Goal: Task Accomplishment & Management: Manage account settings

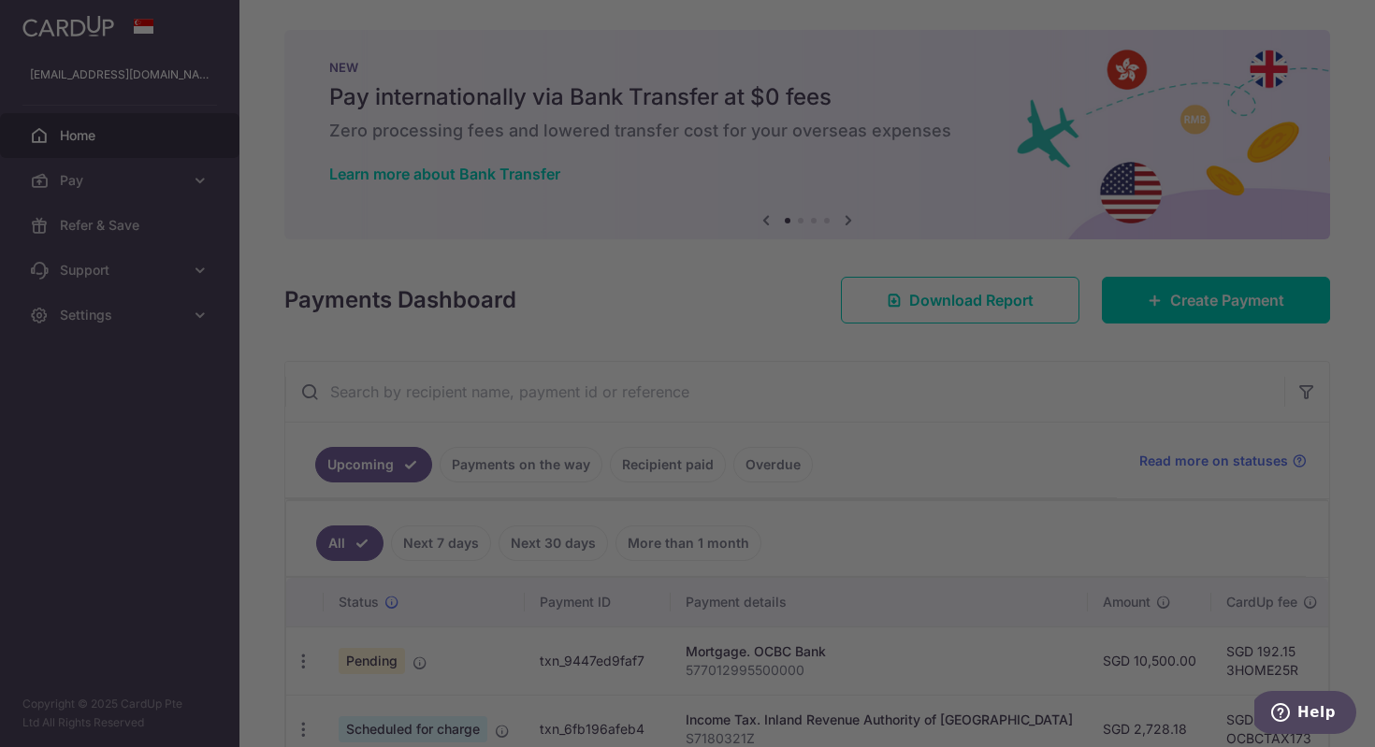
click at [1358, 585] on div at bounding box center [694, 377] width 1389 height 755
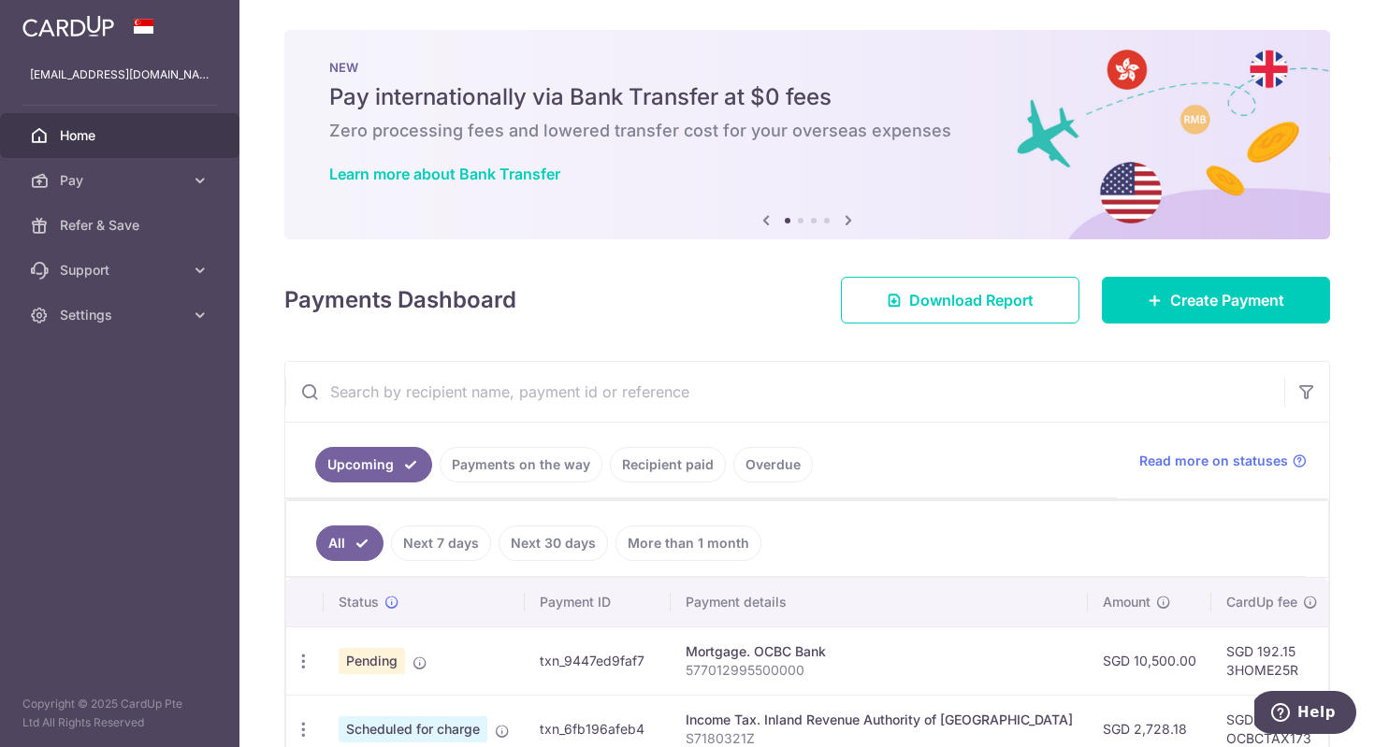
click at [1358, 640] on div "× Pause Schedule Pause all future payments in this series Pause just this one p…" at bounding box center [806, 373] width 1135 height 747
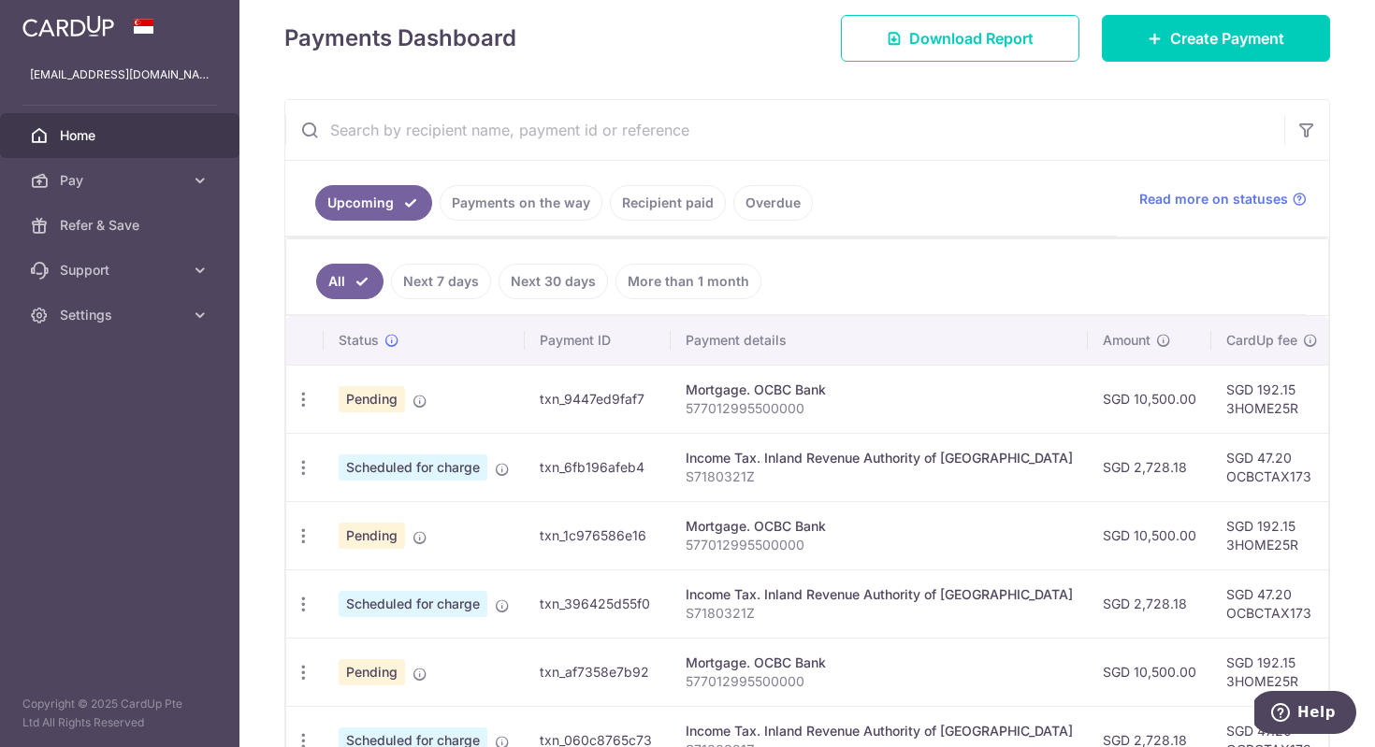
scroll to position [299, 0]
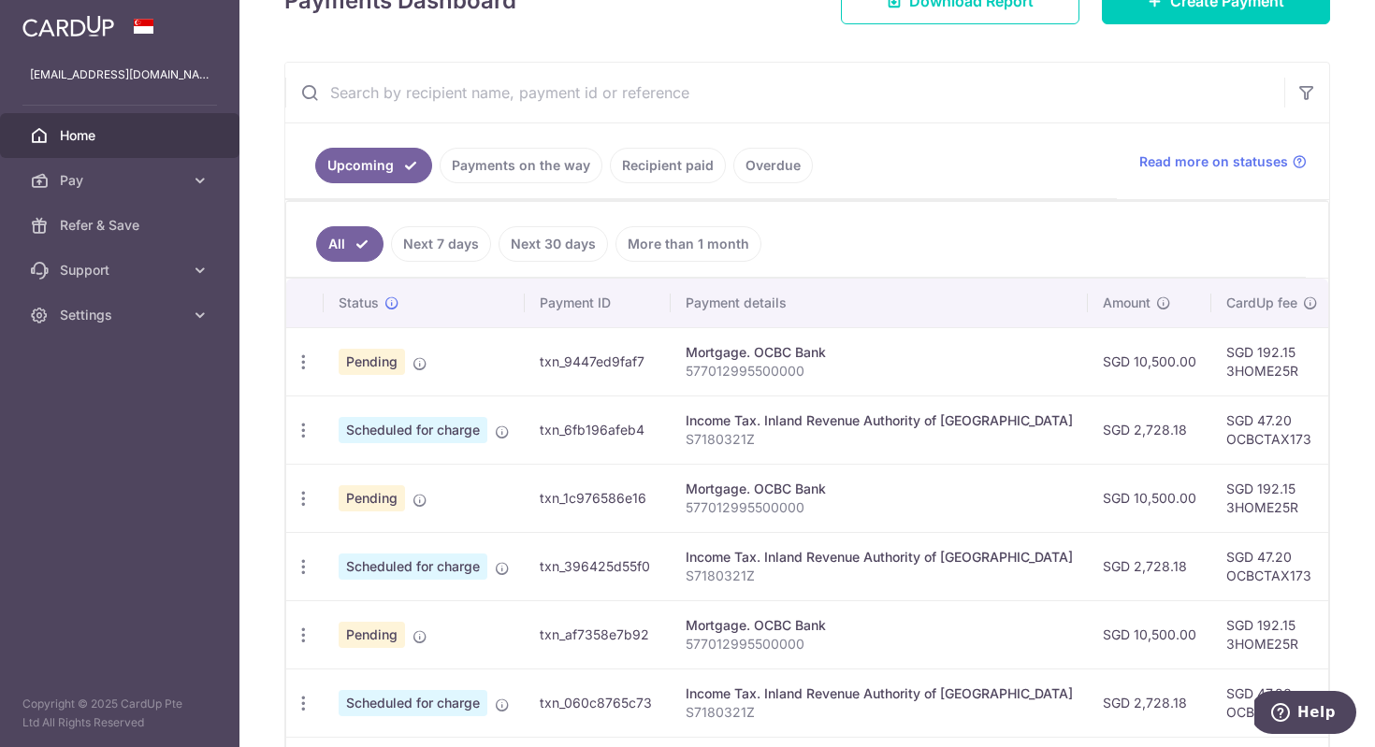
click at [917, 380] on p "577012995500000" at bounding box center [879, 371] width 387 height 19
click at [430, 249] on link "Next 7 days" at bounding box center [441, 244] width 100 height 36
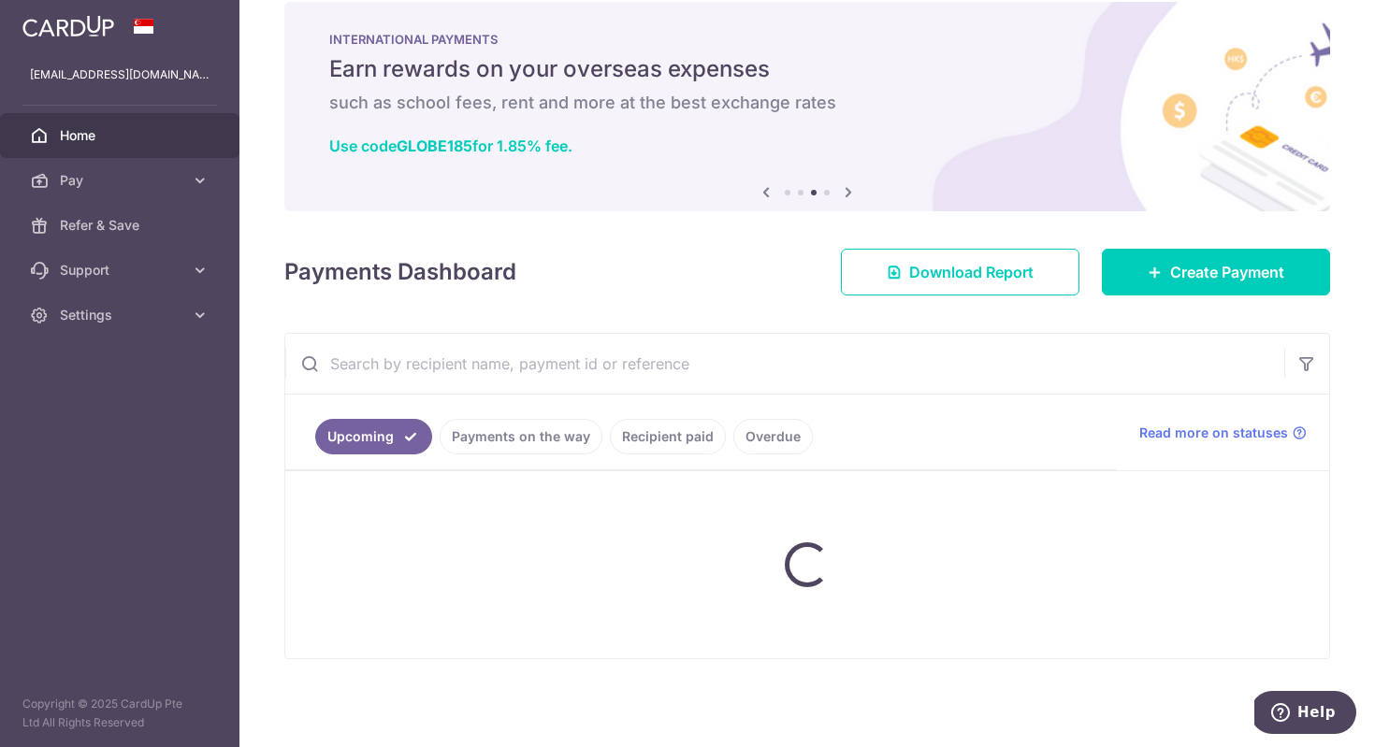
scroll to position [166, 0]
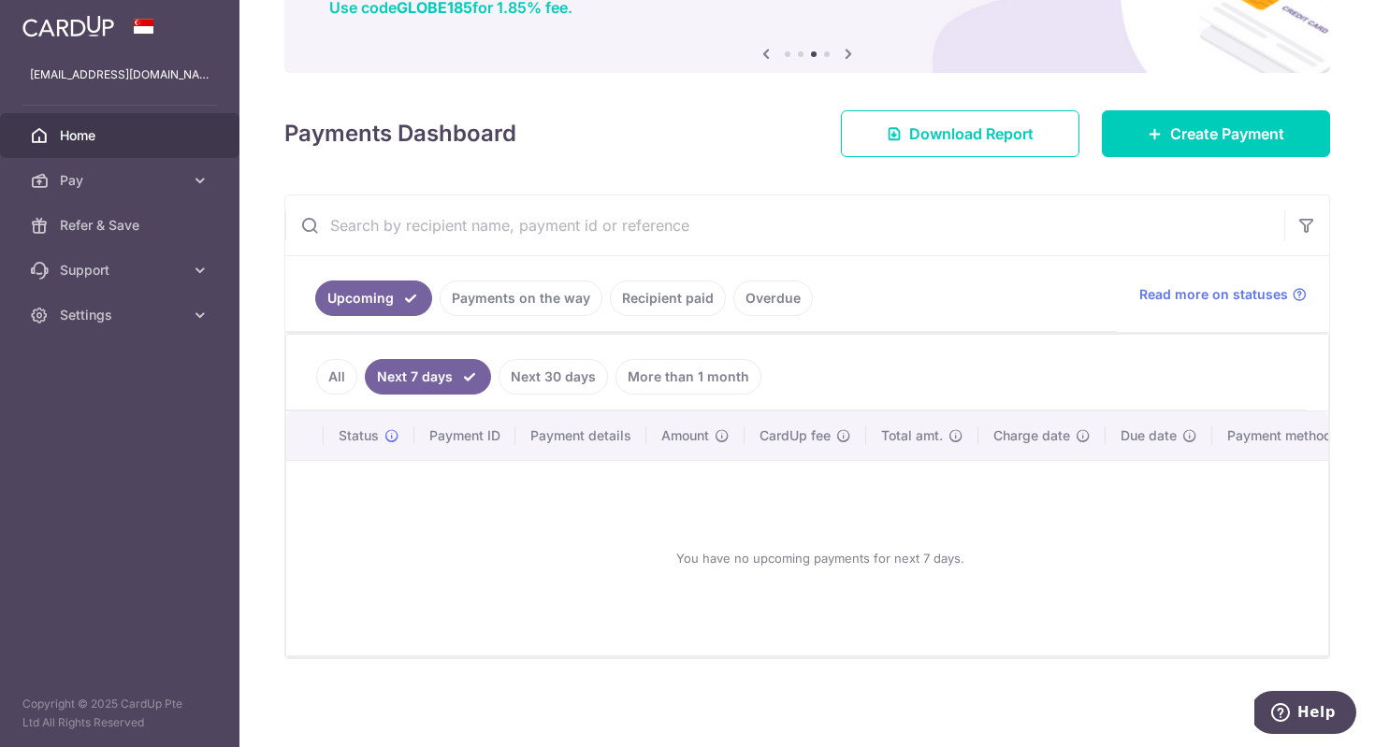
click at [538, 376] on link "Next 30 days" at bounding box center [552, 377] width 109 height 36
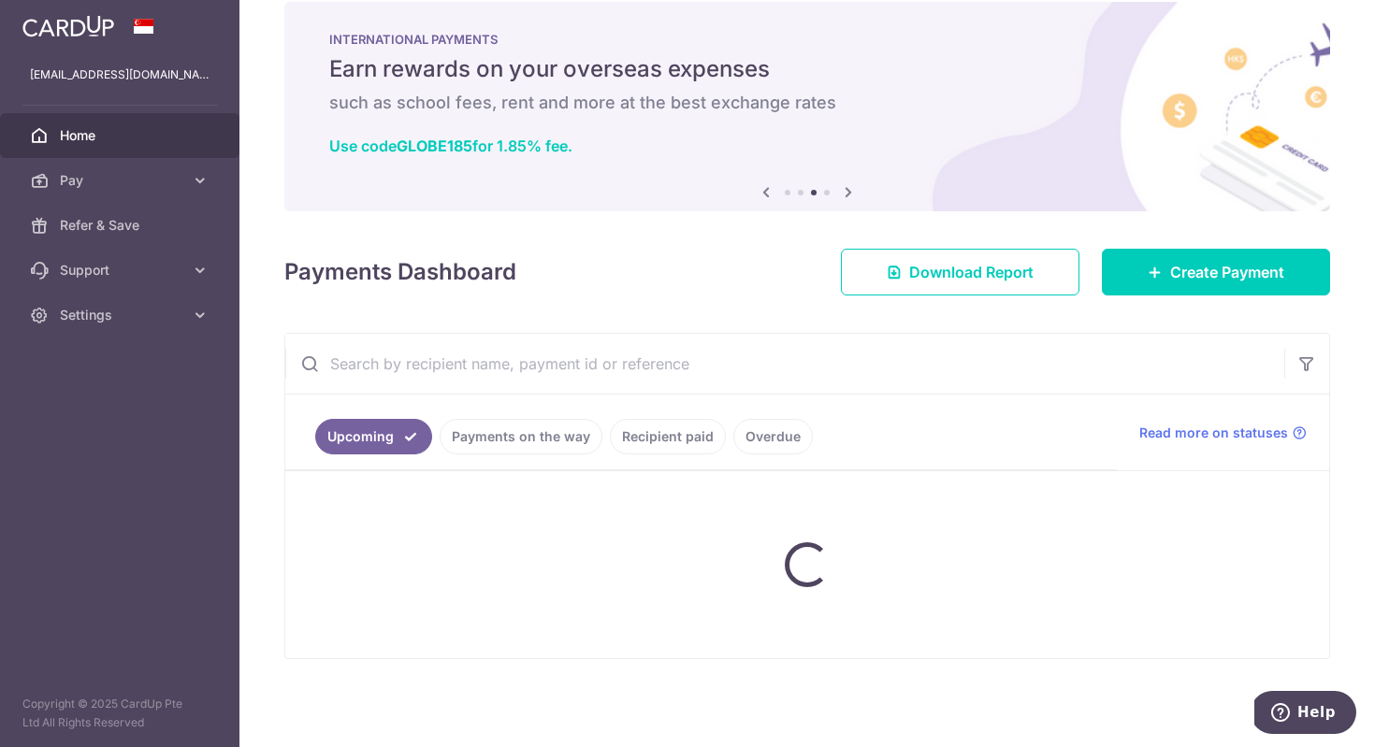
scroll to position [108, 0]
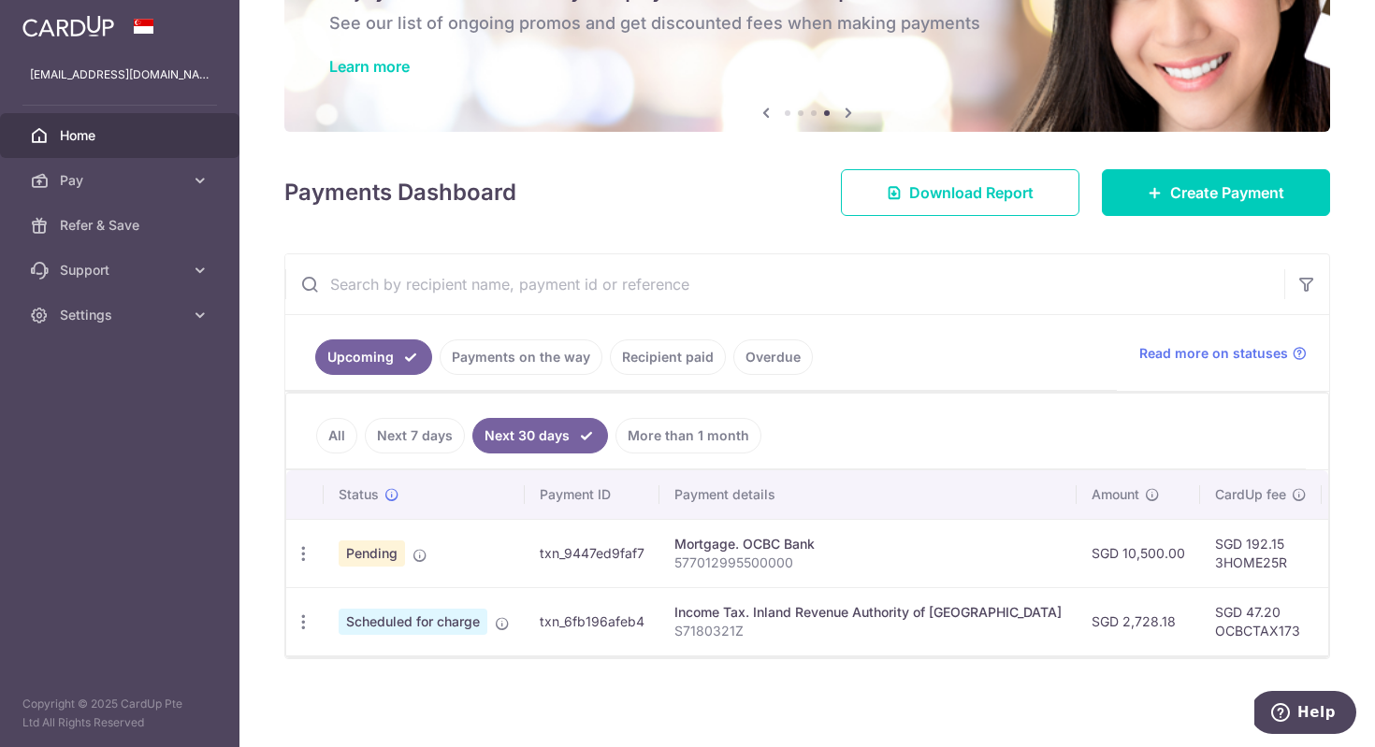
click at [886, 542] on div "Mortgage. OCBC Bank" at bounding box center [867, 544] width 387 height 19
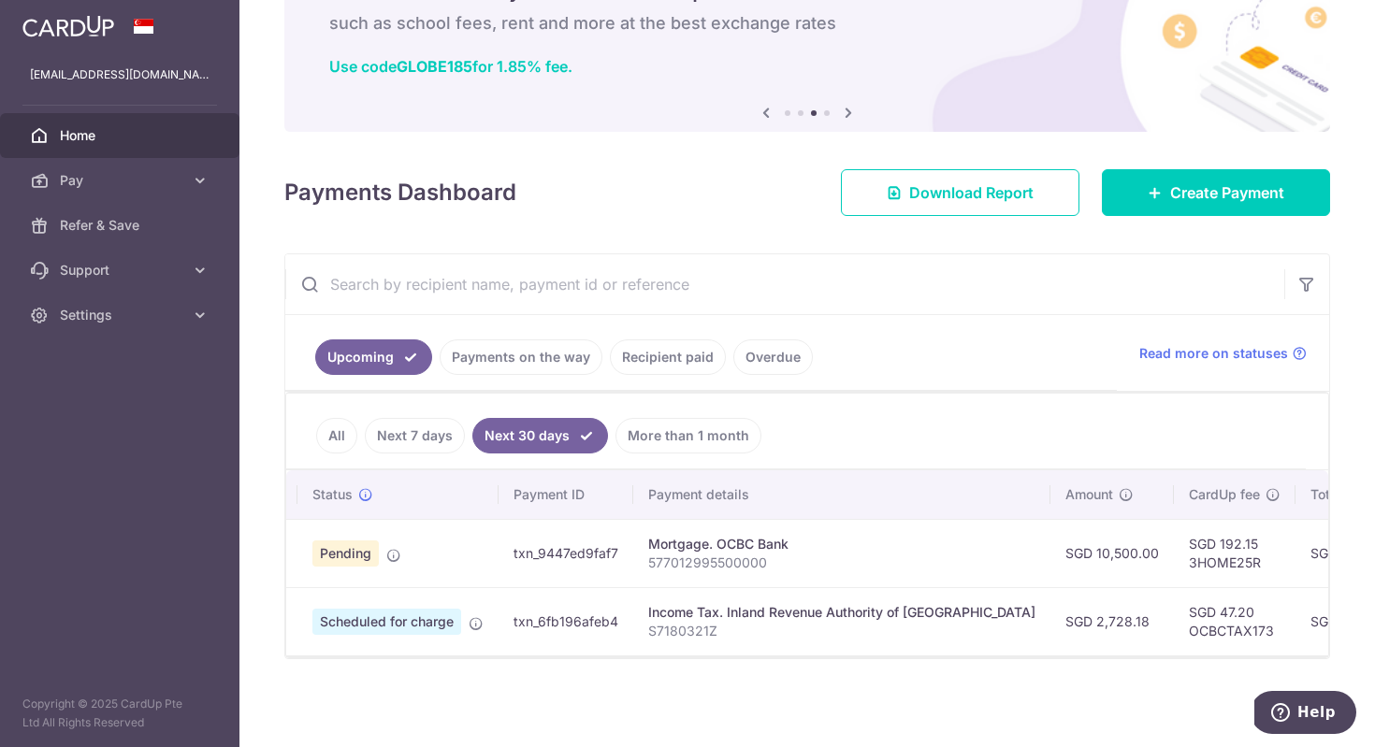
scroll to position [0, 0]
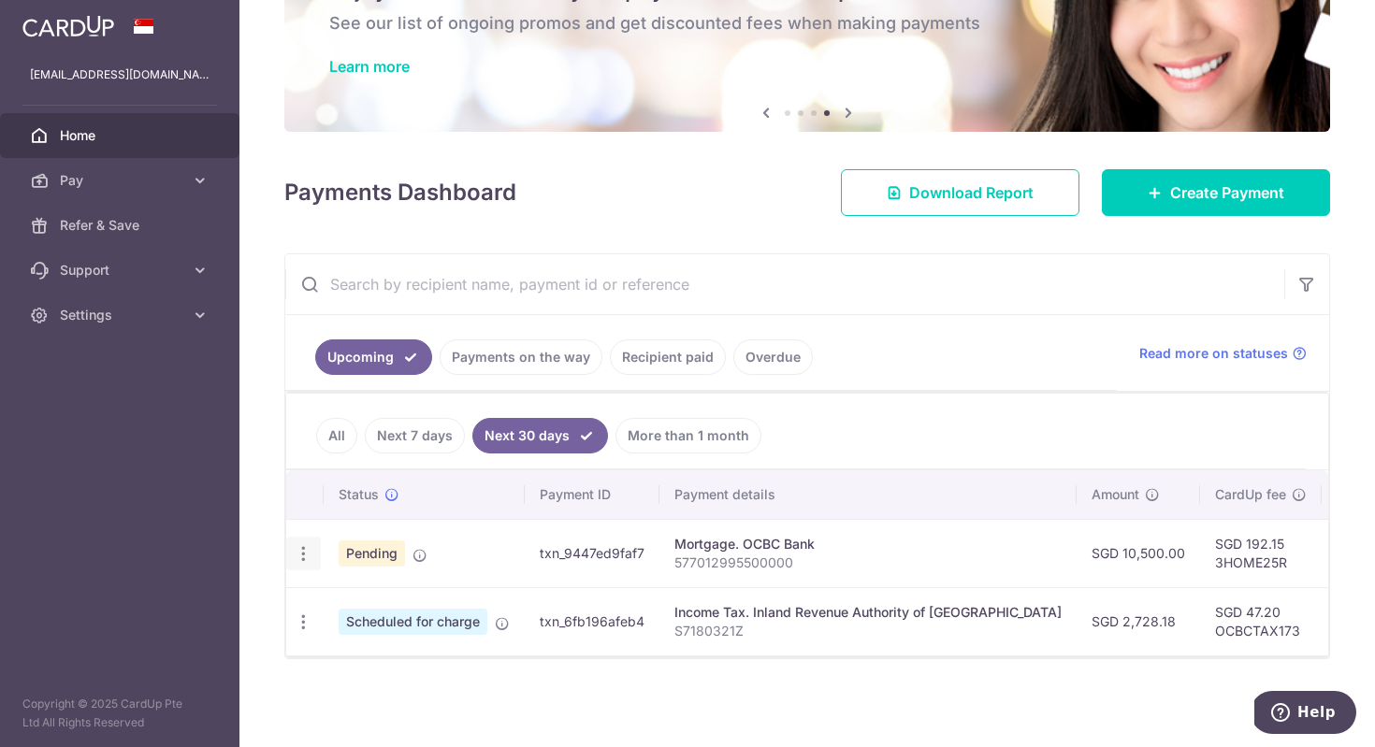
click at [303, 561] on icon "button" at bounding box center [304, 554] width 20 height 20
click at [383, 608] on span "Update payment" at bounding box center [403, 605] width 127 height 22
radio input "true"
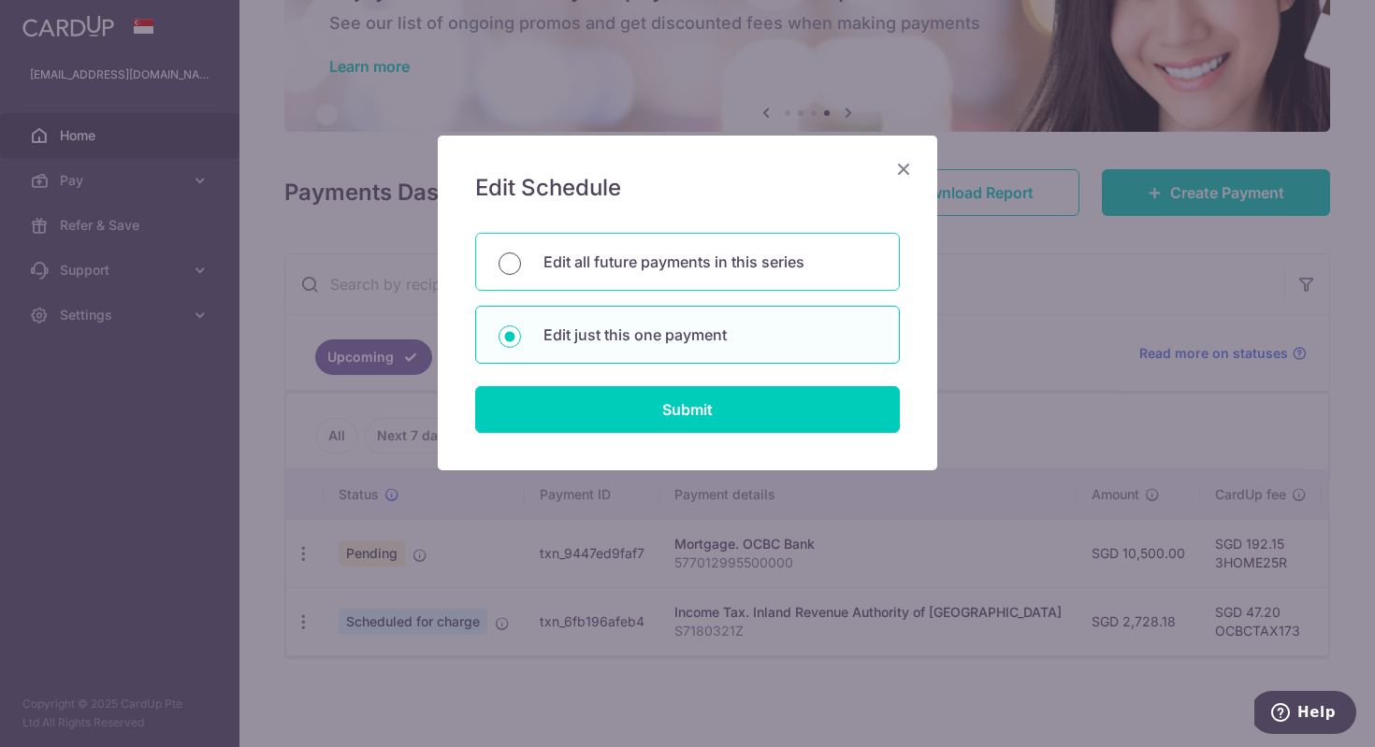
click at [518, 265] on input "Edit all future payments in this series" at bounding box center [509, 264] width 22 height 22
radio input "true"
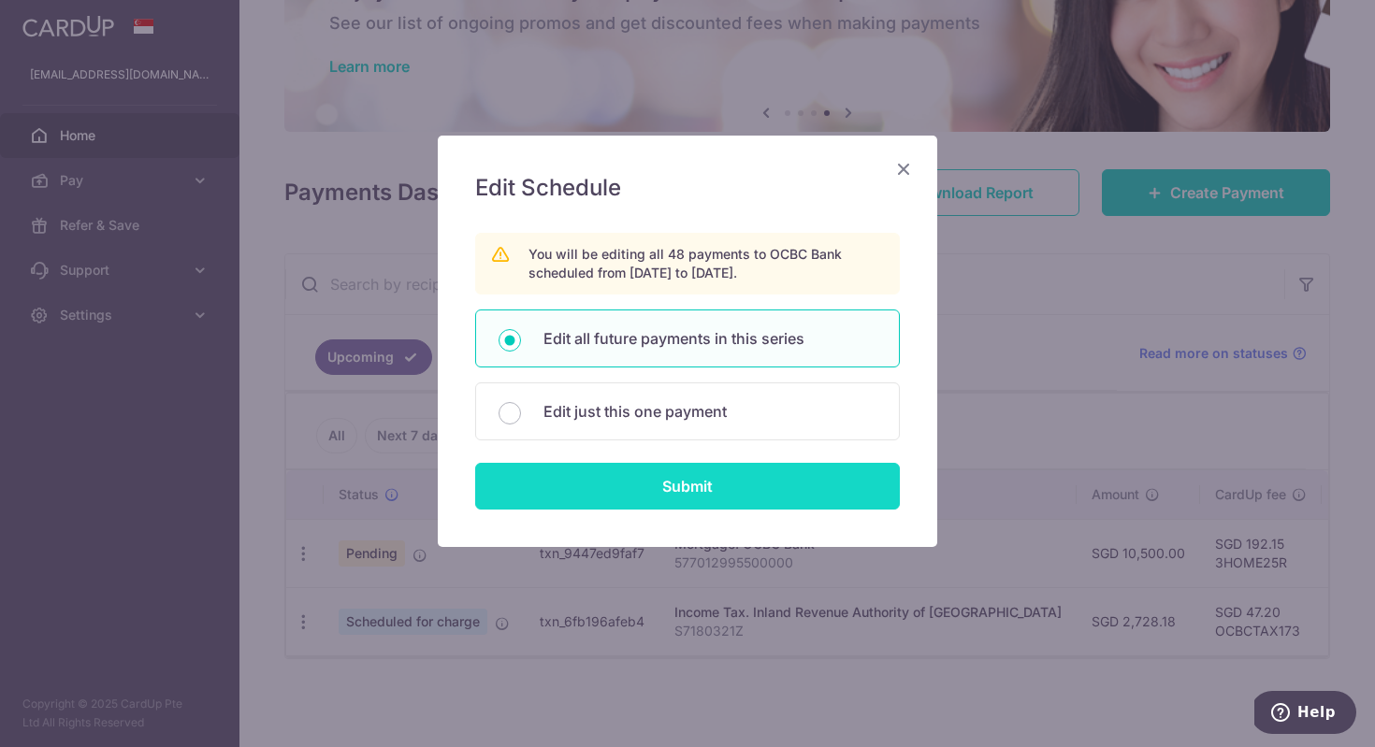
click at [704, 484] on input "Submit" at bounding box center [687, 486] width 425 height 47
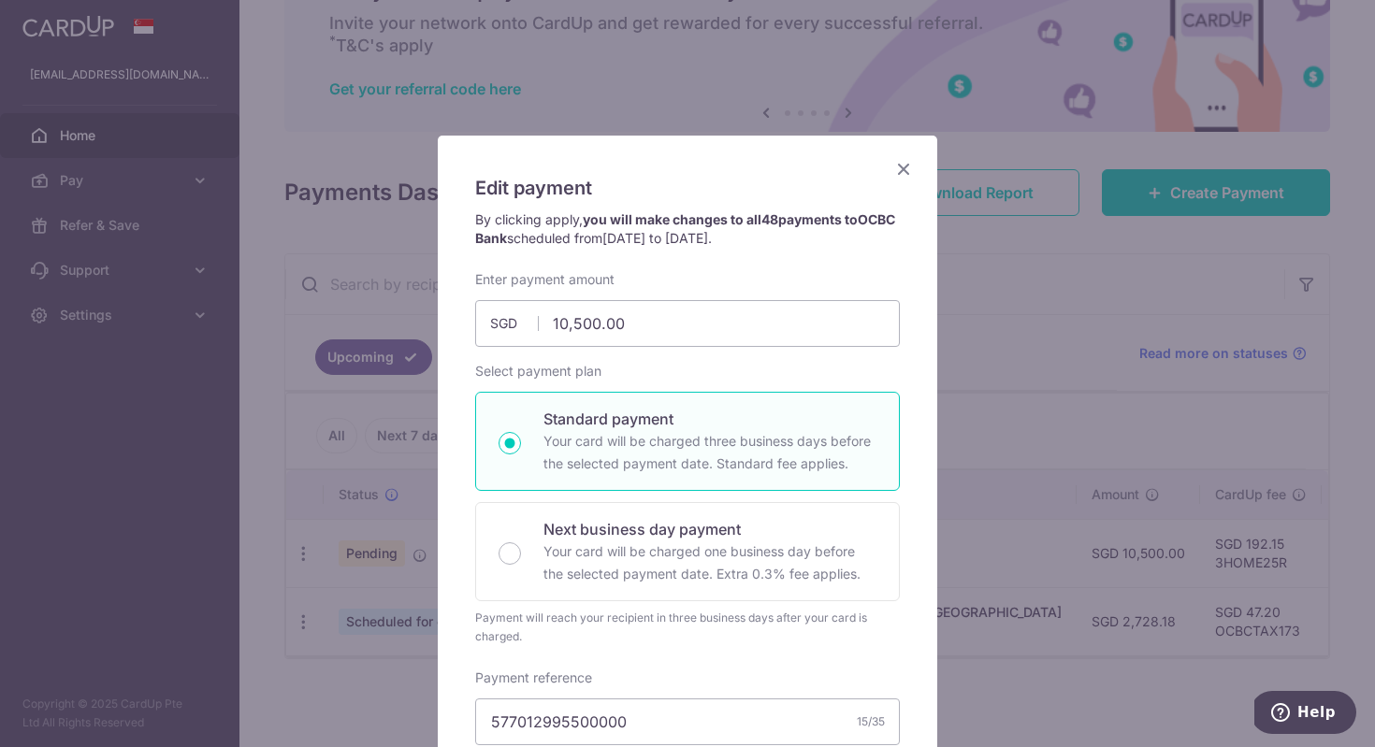
click at [1034, 695] on div "Edit payment By clicking apply, you will make changes to all 48 payments to OCB…" at bounding box center [687, 373] width 1375 height 747
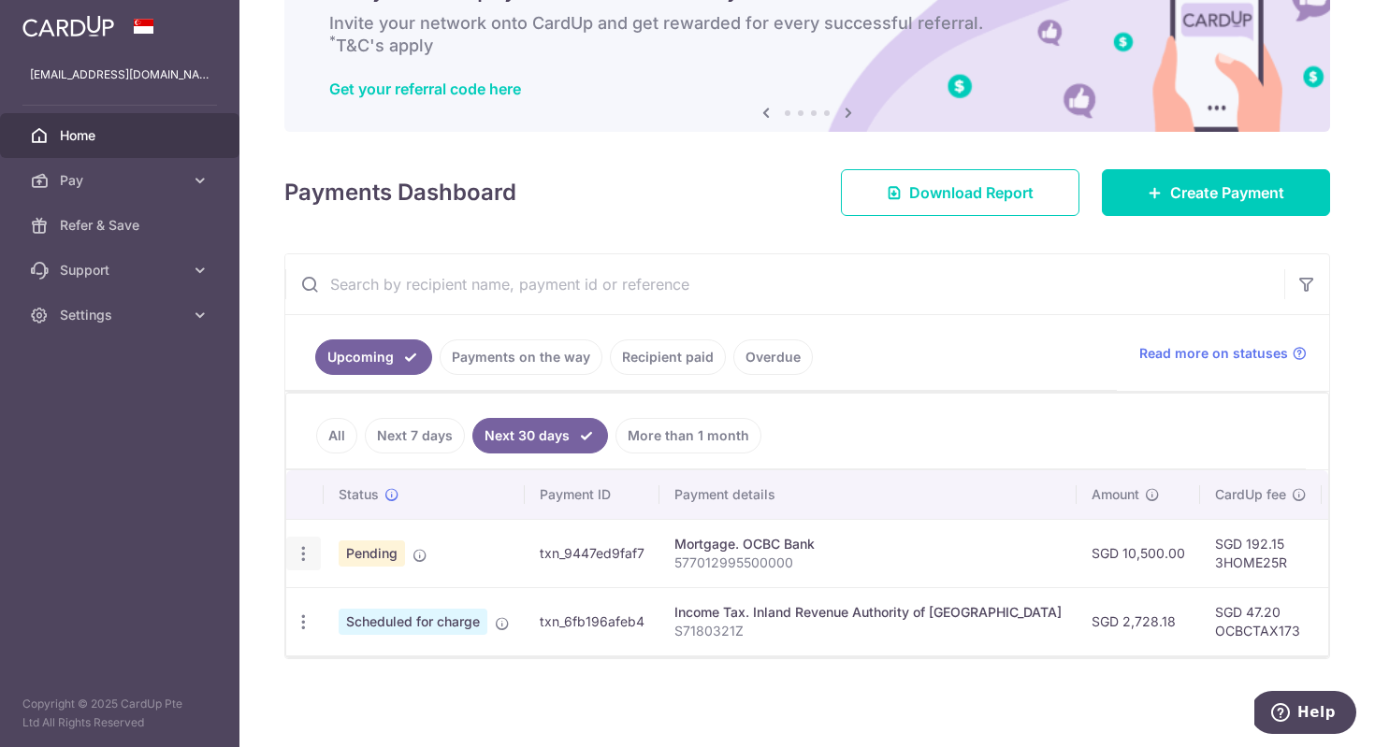
click at [301, 563] on icon "button" at bounding box center [304, 554] width 20 height 20
click at [379, 612] on span "Update payment" at bounding box center [403, 605] width 127 height 22
radio input "true"
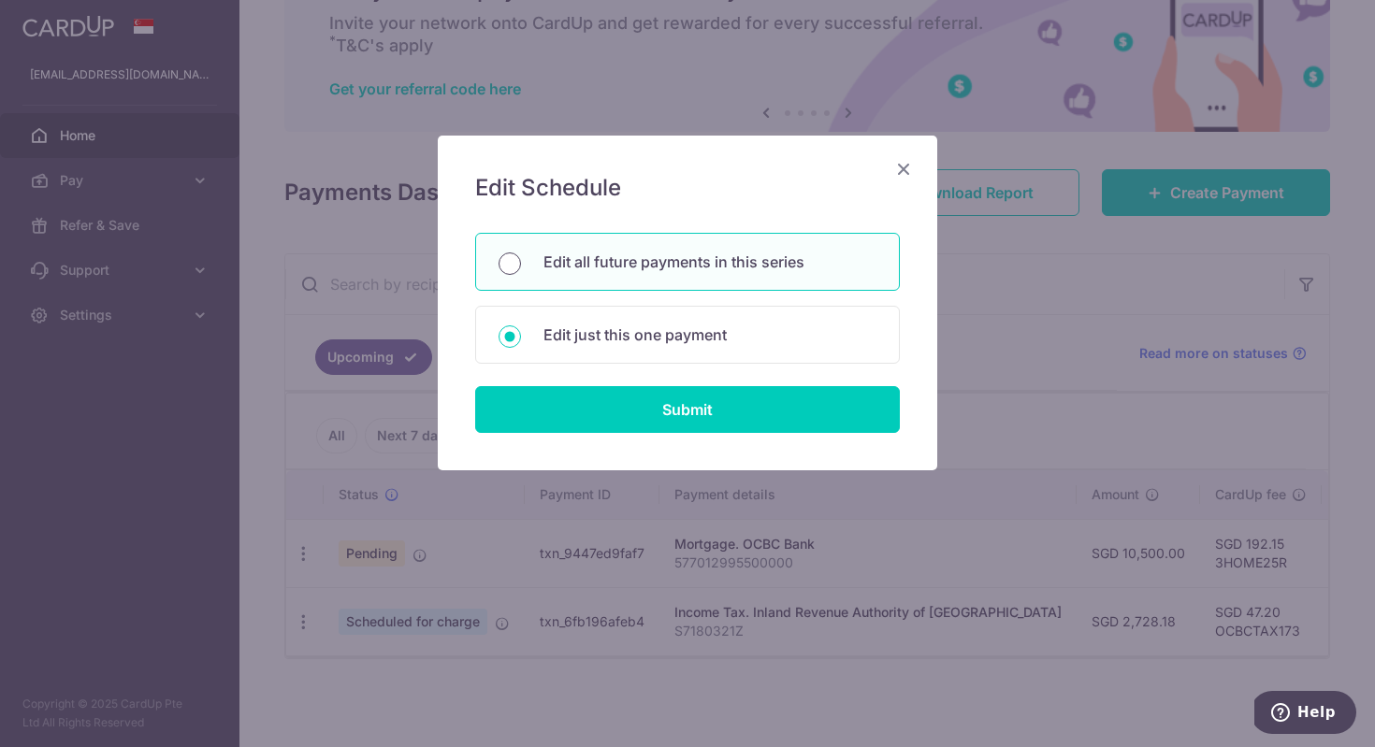
click at [509, 266] on input "Edit all future payments in this series" at bounding box center [509, 264] width 22 height 22
radio input "true"
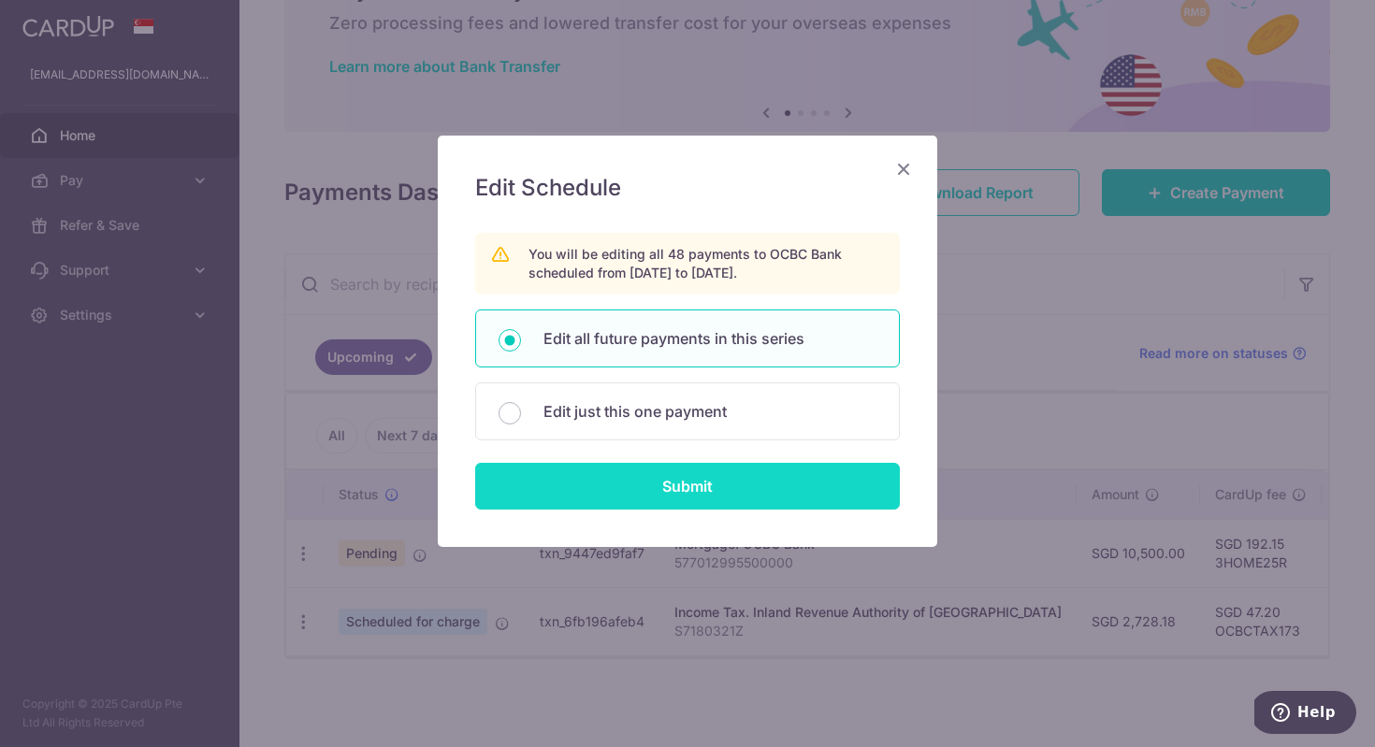
click at [700, 502] on input "Submit" at bounding box center [687, 486] width 425 height 47
radio input "true"
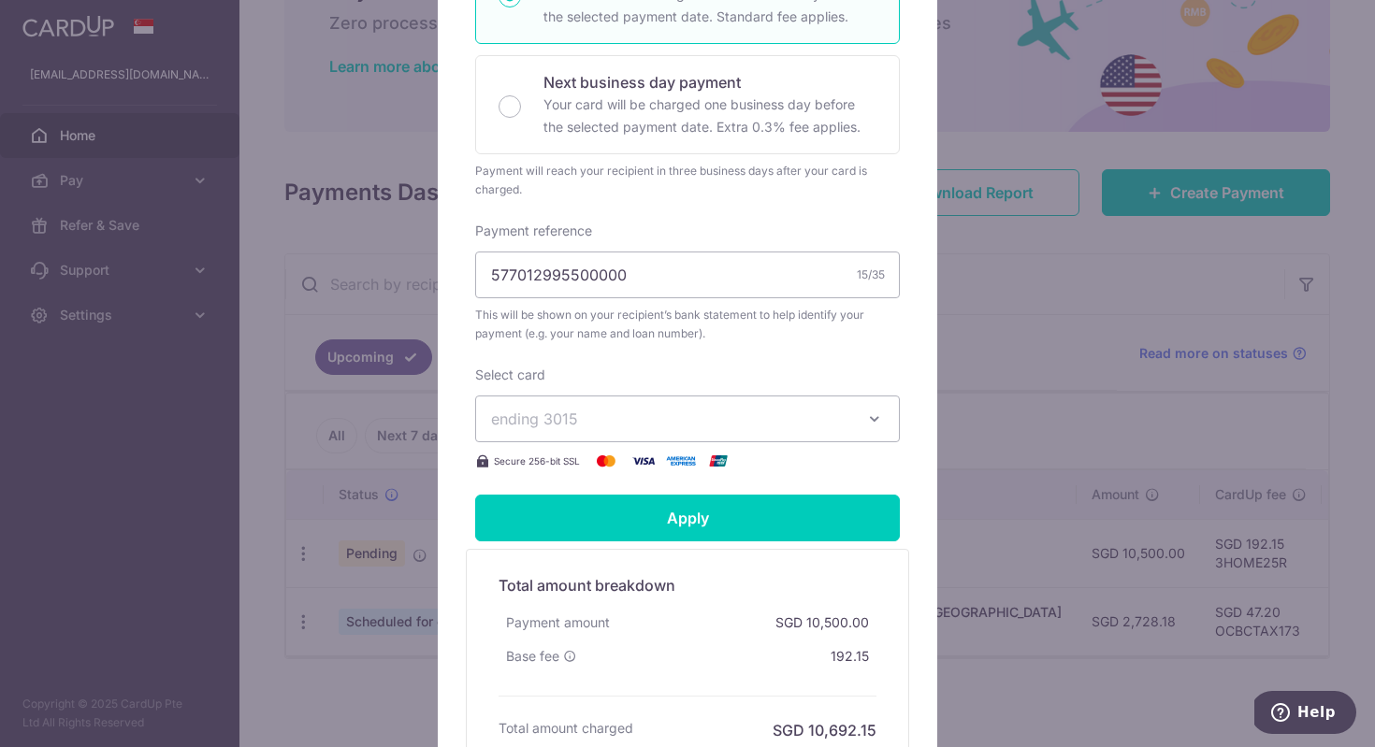
scroll to position [449, 0]
click at [873, 414] on icon "button" at bounding box center [874, 417] width 19 height 19
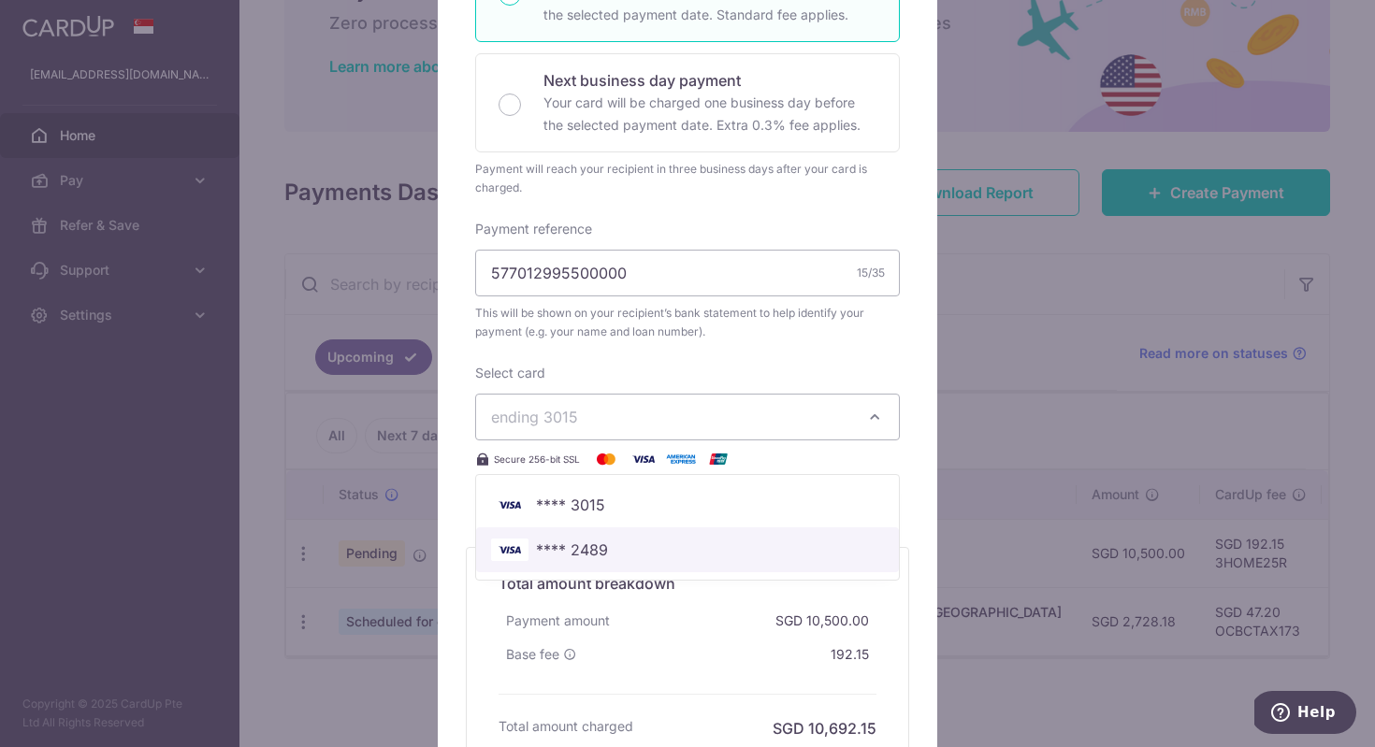
click at [657, 551] on span "**** 2489" at bounding box center [687, 550] width 393 height 22
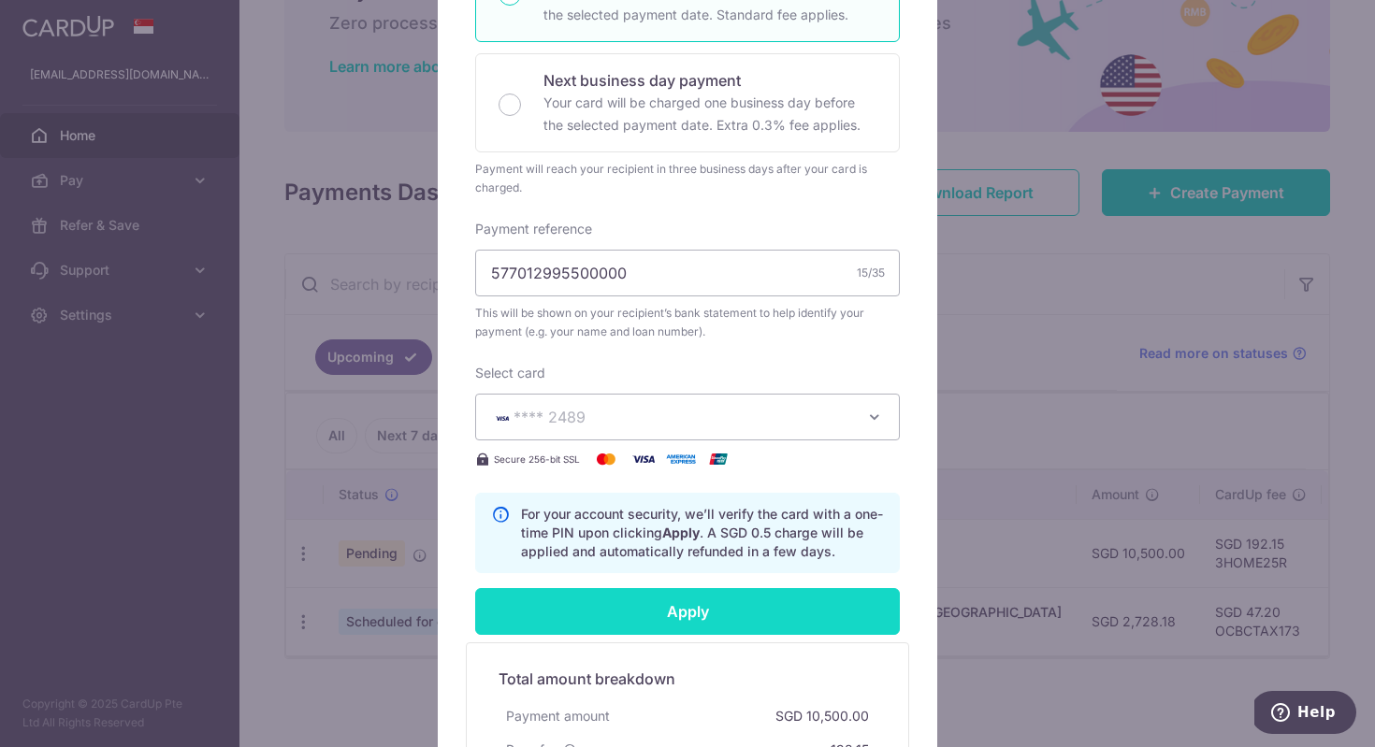
click at [671, 614] on input "Apply" at bounding box center [687, 611] width 425 height 47
type input "Successfully Applied"
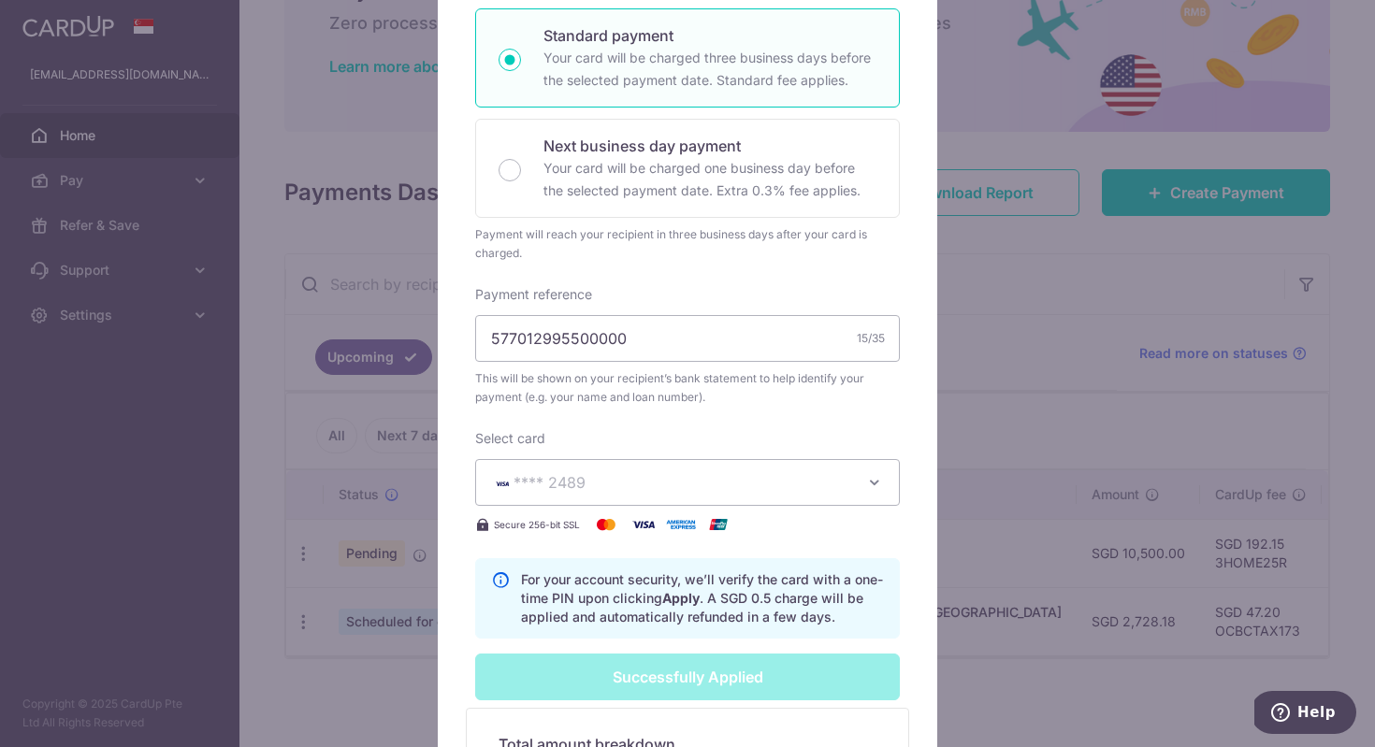
scroll to position [514, 0]
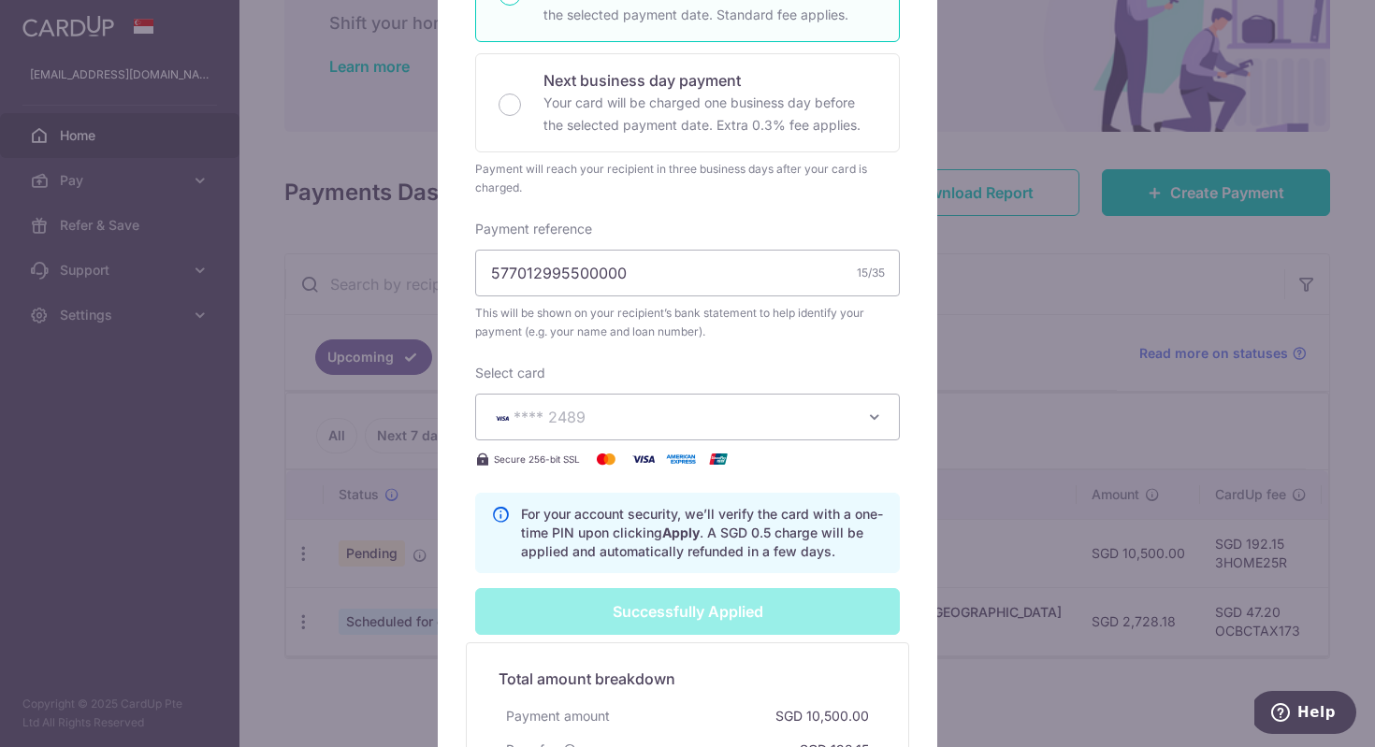
click at [1020, 695] on div "Edit payment By clicking apply, you will make changes to all 48 payments to OCB…" at bounding box center [687, 373] width 1375 height 747
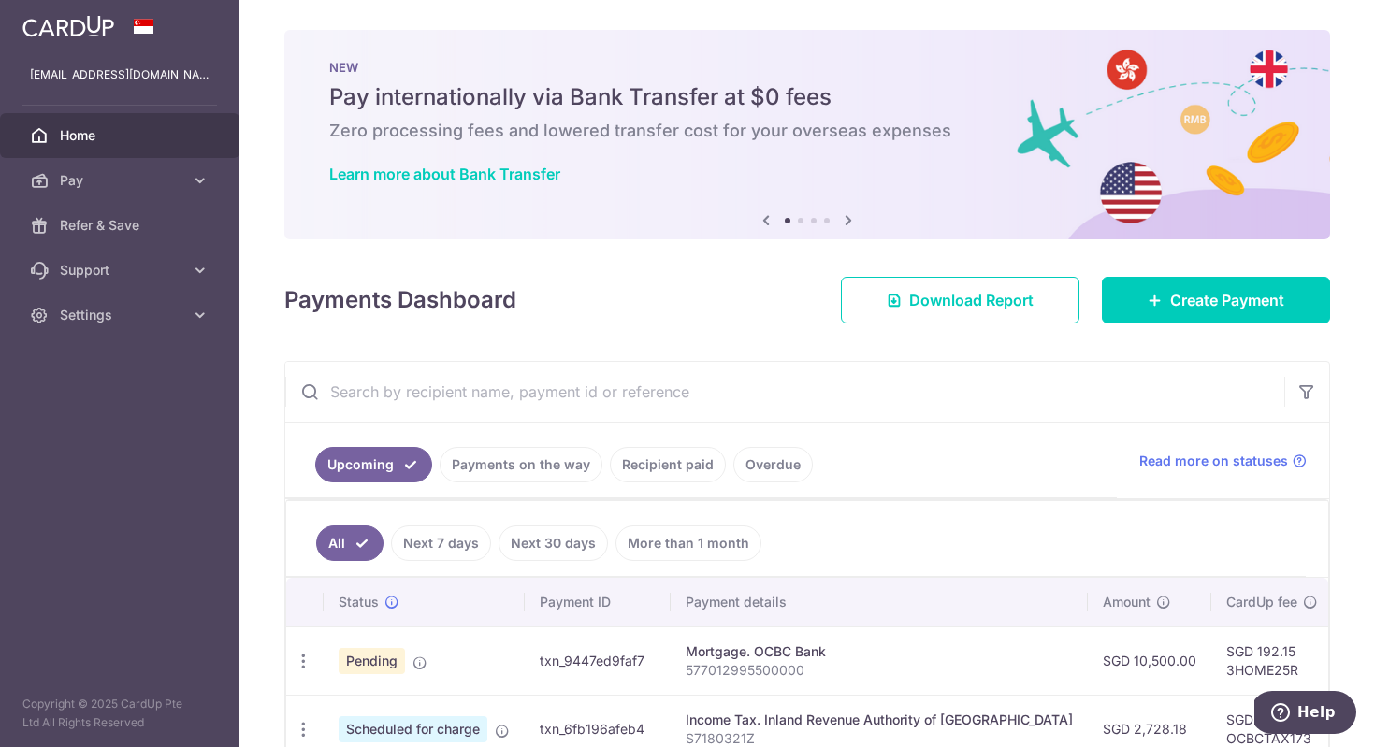
click at [855, 659] on div "Mortgage. OCBC Bank" at bounding box center [879, 652] width 387 height 19
